Goal: Use online tool/utility: Utilize a website feature to perform a specific function

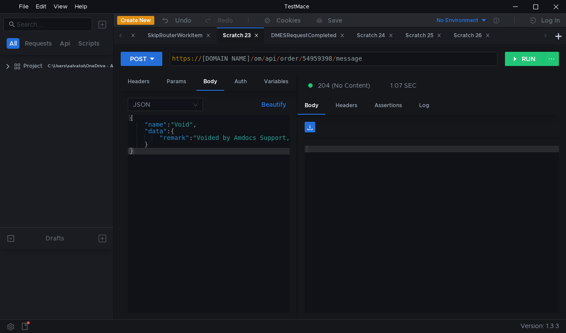
scroll to position [335, 0]
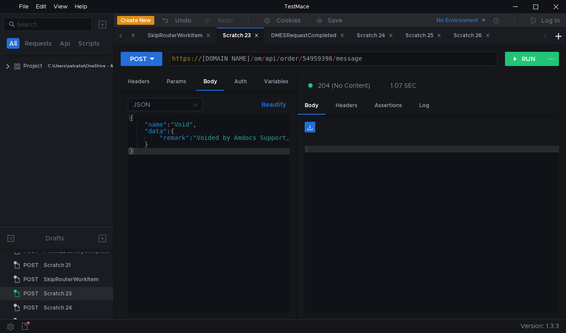
click at [121, 36] on icon at bounding box center [121, 35] width 4 height 4
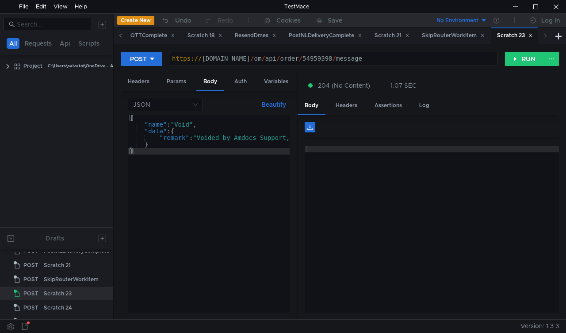
click at [121, 36] on icon at bounding box center [121, 35] width 4 height 4
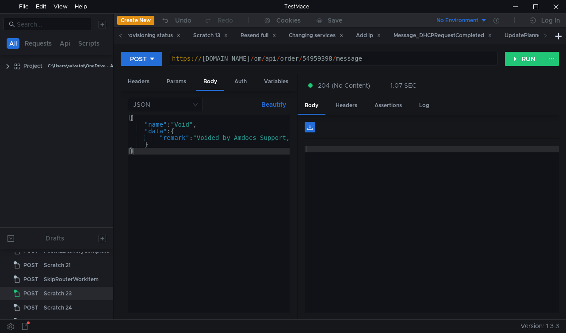
click at [121, 36] on icon at bounding box center [121, 35] width 4 height 4
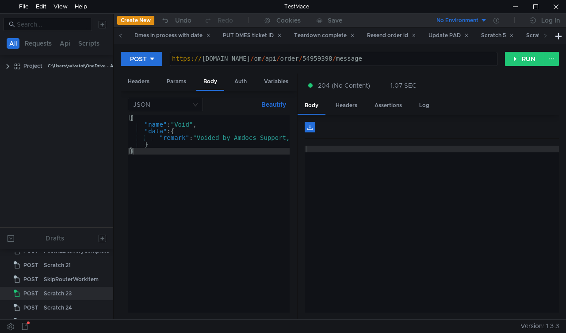
click at [121, 36] on icon at bounding box center [121, 35] width 4 height 4
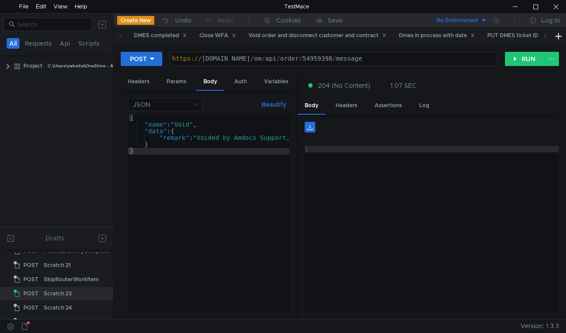
click at [121, 36] on icon at bounding box center [121, 35] width 4 height 4
click at [205, 30] on div "Close WFA" at bounding box center [217, 35] width 48 height 16
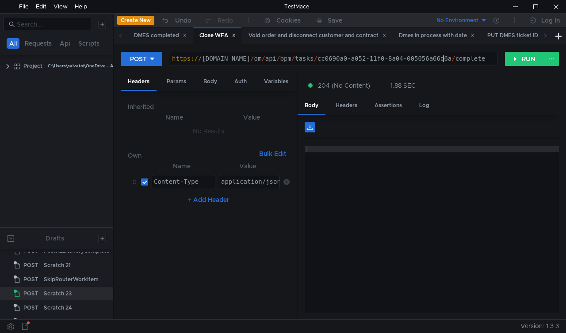
drag, startPoint x: 443, startPoint y: 58, endPoint x: 355, endPoint y: 59, distance: 87.2
drag, startPoint x: 355, startPoint y: 59, endPoint x: 434, endPoint y: 55, distance: 78.5
click at [434, 55] on div "https:// mbx.dfni.nl / om / api / bpm / tasks / cc0690a0-a052-11f0-8a04-005056a…" at bounding box center [333, 58] width 327 height 13
click at [442, 57] on div "https:// mbx.dfni.nl / om / api / bpm / tasks / cc0690a0-a052-11f0-8a04-005056a…" at bounding box center [333, 65] width 327 height 20
paste textarea "6ebb43a5-a066-11f0-b60f-005056a6d44f"
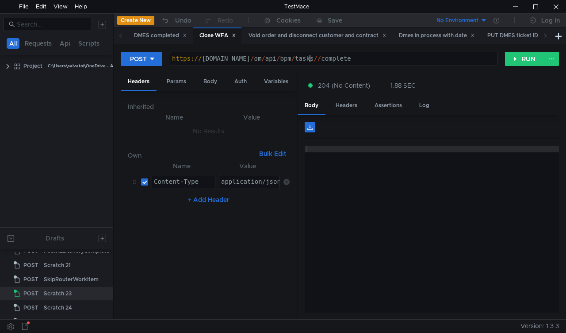
type textarea "https://mbx.dfni.nl/om/api/bpm/tasks/6ebb43a5-a066-11f0-b60f-005056a6d44f/compl…"
click at [508, 56] on button "RUN" at bounding box center [524, 59] width 39 height 14
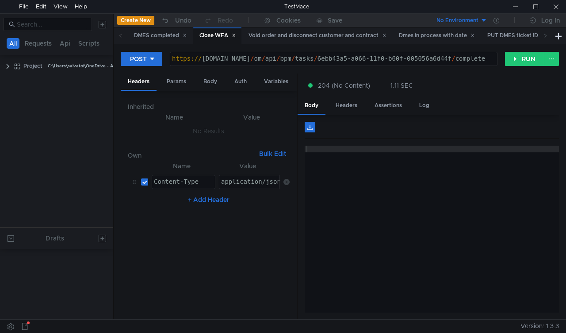
scroll to position [335, 0]
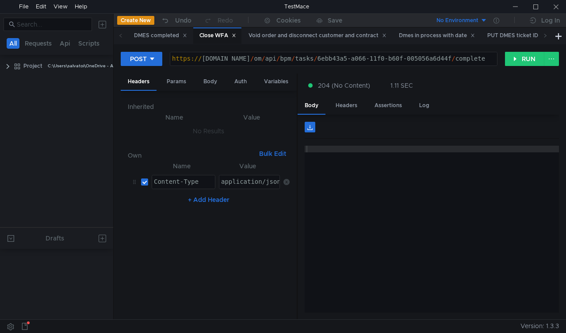
scroll to position [335, 0]
